Goal: Find specific page/section: Find specific page/section

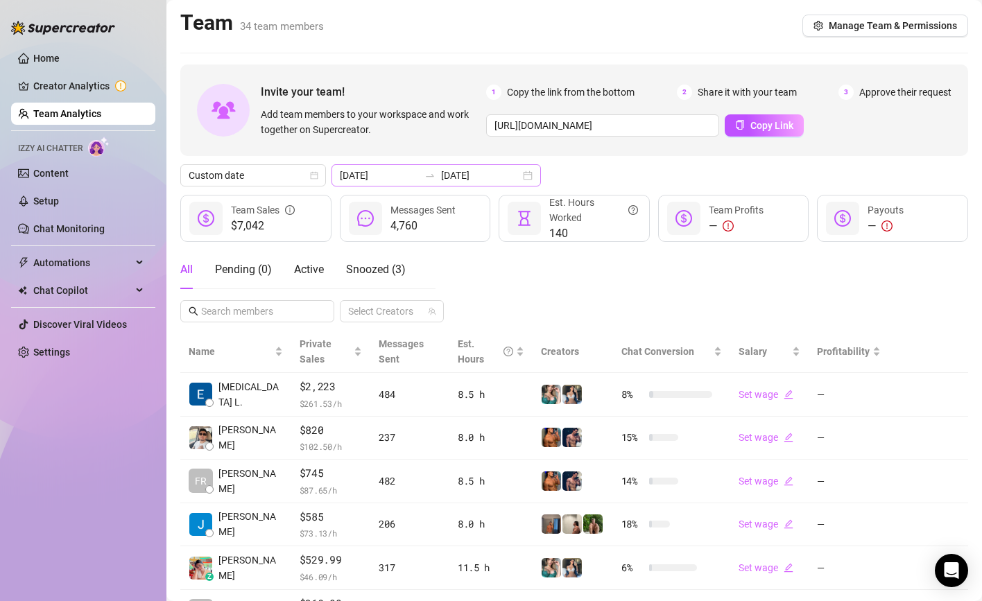
click at [420, 171] on div at bounding box center [430, 175] width 22 height 11
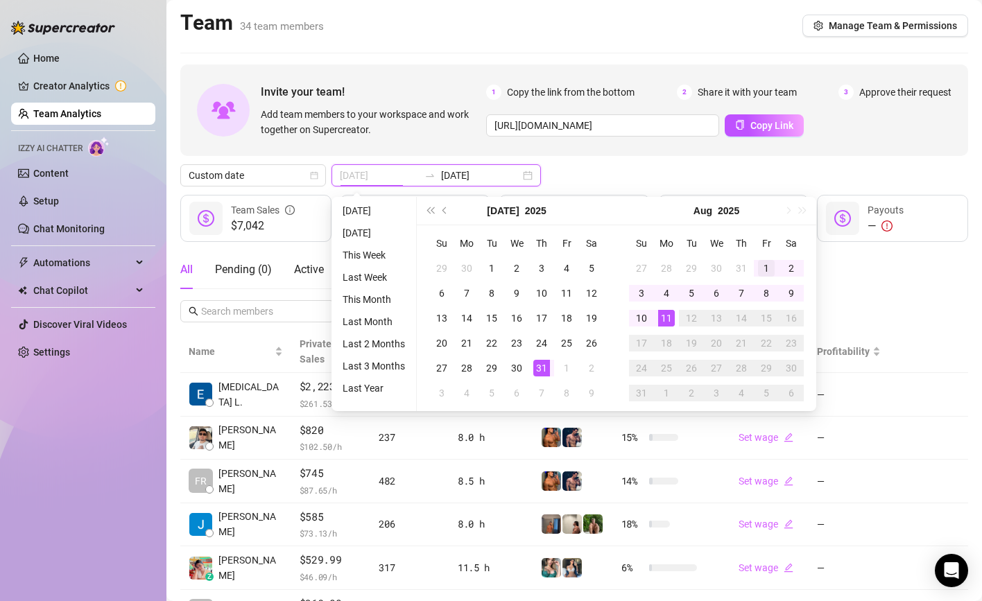
type input "[DATE]"
click at [763, 267] on div "1" at bounding box center [766, 268] width 17 height 17
type input "[DATE]"
click at [662, 315] on div "11" at bounding box center [666, 318] width 17 height 17
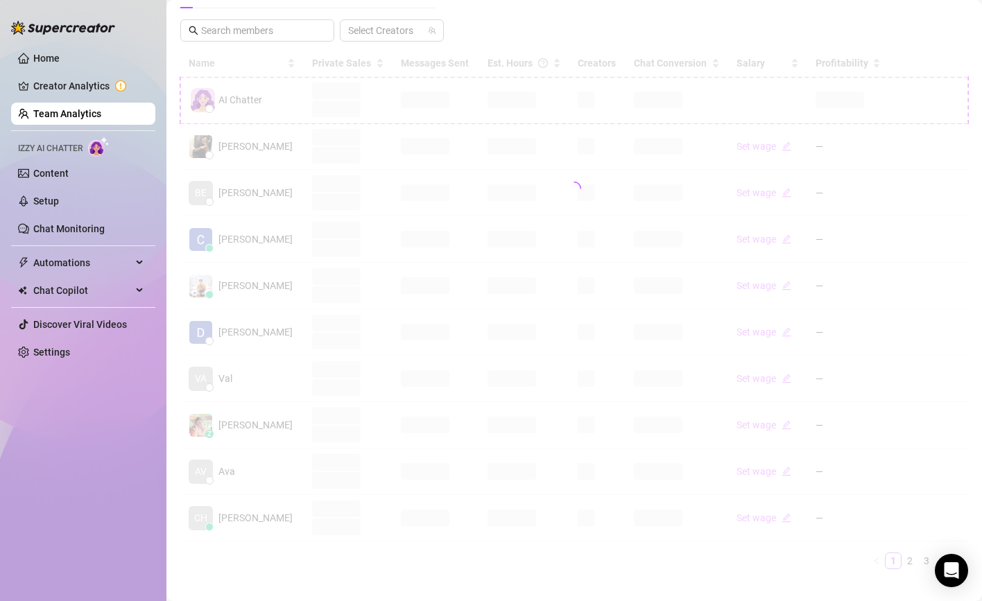
scroll to position [286, 0]
click at [836, 583] on main "Team team members Manage Team & Permissions Invite your team! Add team members …" at bounding box center [574, 165] width 816 height 903
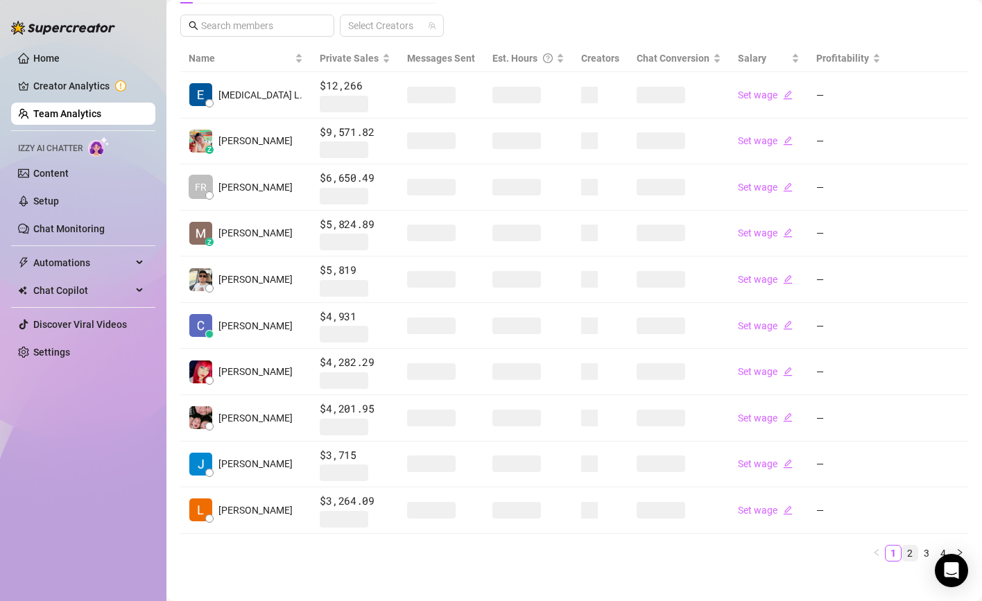
click at [904, 550] on link "2" at bounding box center [909, 553] width 15 height 15
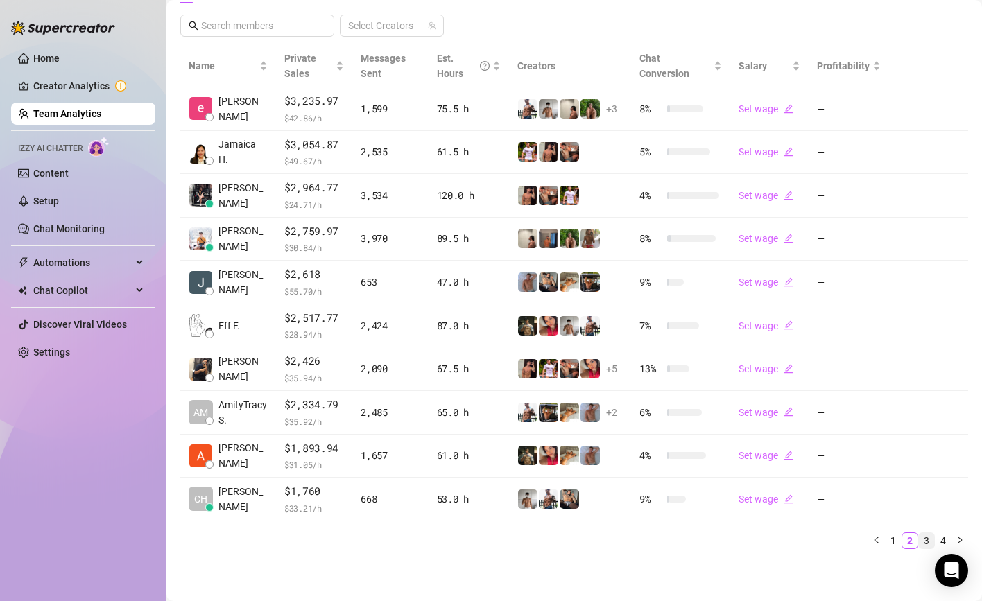
click at [924, 543] on link "3" at bounding box center [926, 540] width 15 height 15
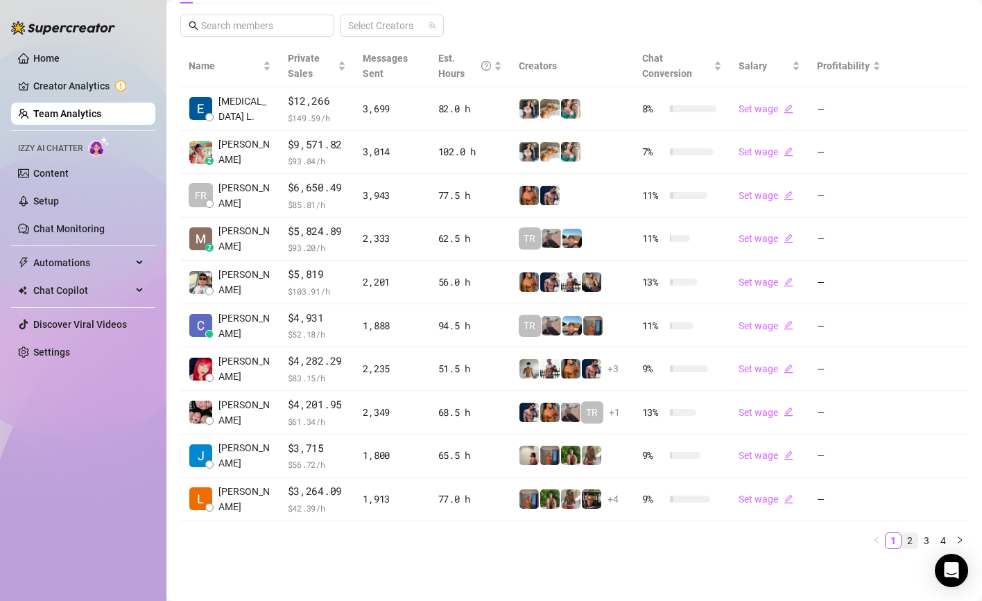
click at [912, 537] on link "2" at bounding box center [909, 540] width 15 height 15
